Goal: Book appointment/travel/reservation

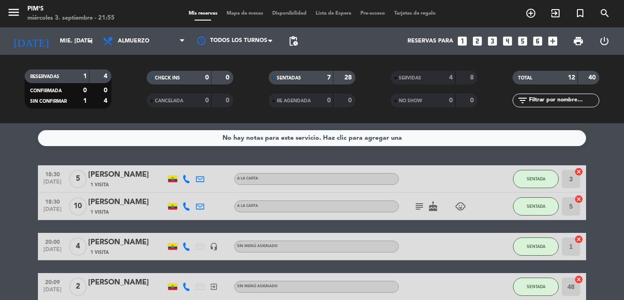
scroll to position [116, 0]
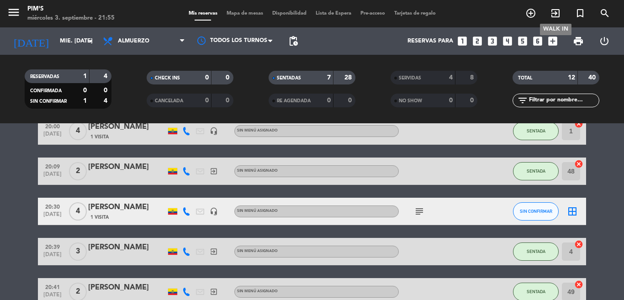
click at [558, 11] on icon "exit_to_app" at bounding box center [555, 13] width 11 height 11
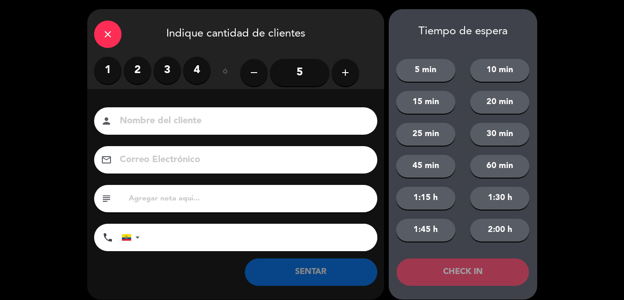
click at [137, 71] on label "2" at bounding box center [137, 70] width 27 height 27
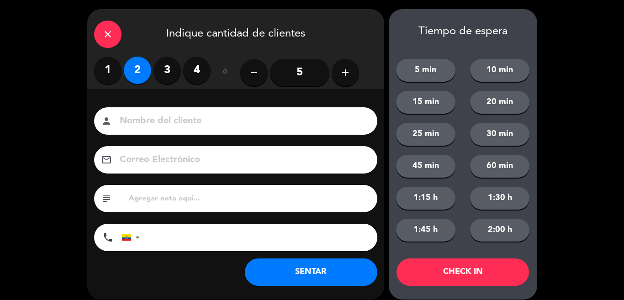
click at [173, 118] on input at bounding box center [242, 121] width 247 height 16
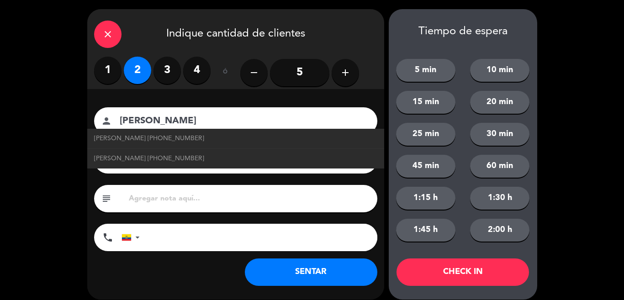
type input "[PERSON_NAME]"
click at [191, 238] on input "tel" at bounding box center [263, 237] width 228 height 27
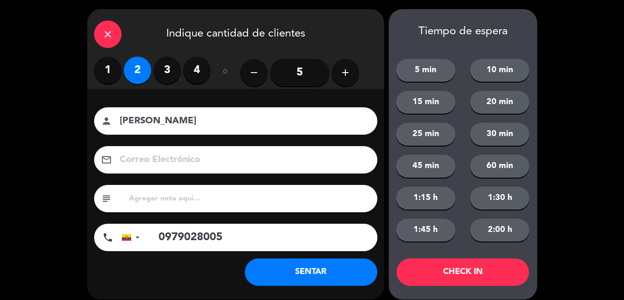
type input "0979028005"
click at [298, 267] on button "SENTAR" at bounding box center [311, 271] width 132 height 27
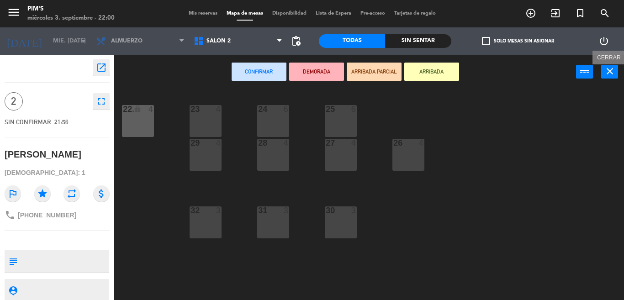
click at [610, 70] on icon "close" at bounding box center [609, 71] width 11 height 11
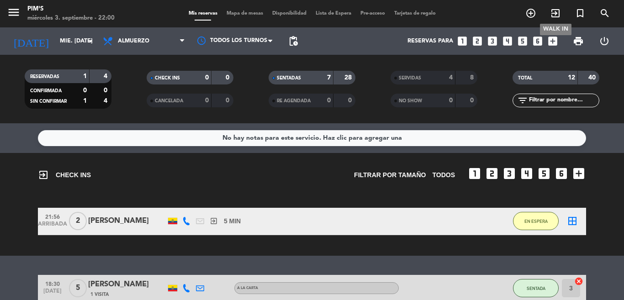
click at [554, 11] on icon "exit_to_app" at bounding box center [555, 13] width 11 height 11
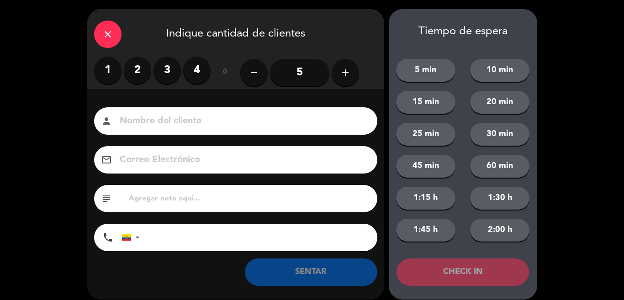
click at [342, 69] on icon "add" at bounding box center [345, 72] width 11 height 11
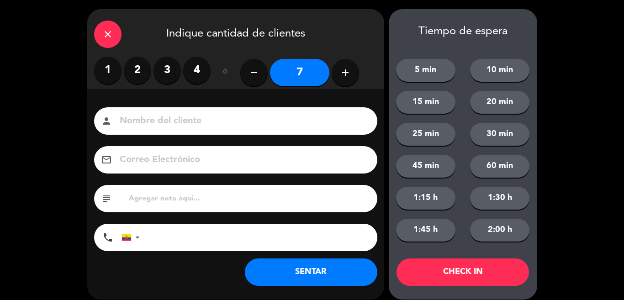
click at [342, 69] on icon "add" at bounding box center [345, 72] width 11 height 11
type input "9"
click at [238, 125] on input at bounding box center [242, 121] width 247 height 16
type input "[PERSON_NAME]"
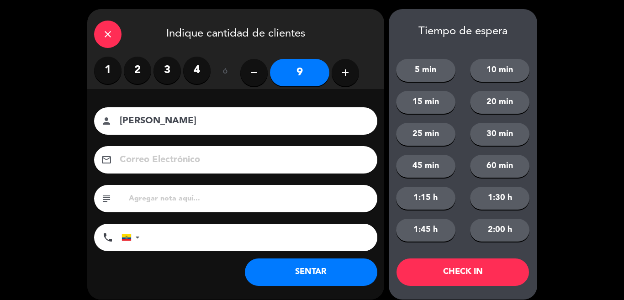
click at [240, 239] on input "tel" at bounding box center [263, 237] width 228 height 27
type input "0996802031"
click at [315, 276] on button "SENTAR" at bounding box center [311, 271] width 132 height 27
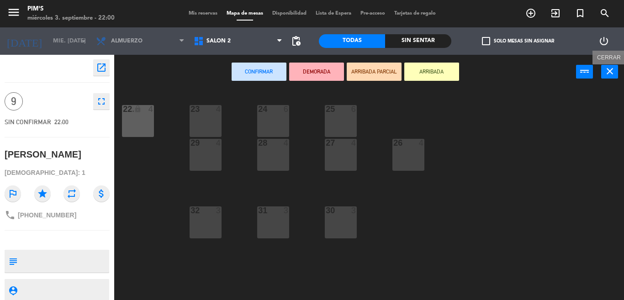
click at [611, 75] on icon "close" at bounding box center [609, 71] width 11 height 11
